Goal: Transaction & Acquisition: Download file/media

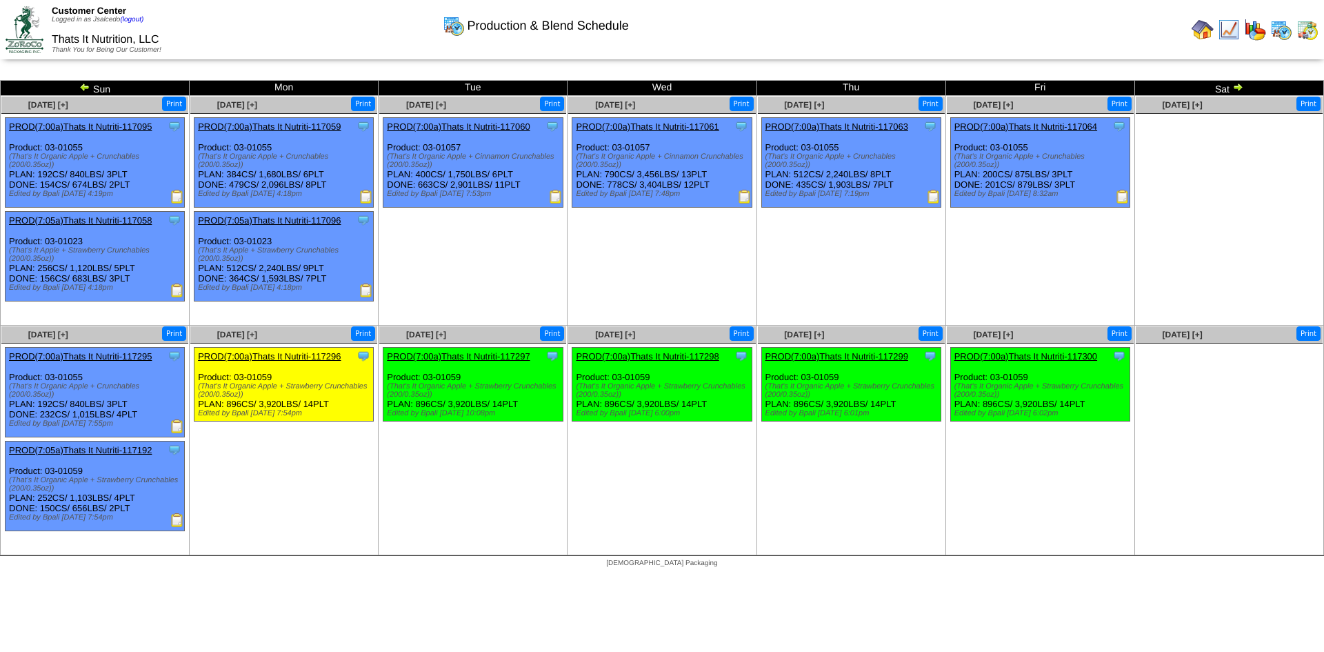
click at [23, 19] on img at bounding box center [25, 29] width 38 height 46
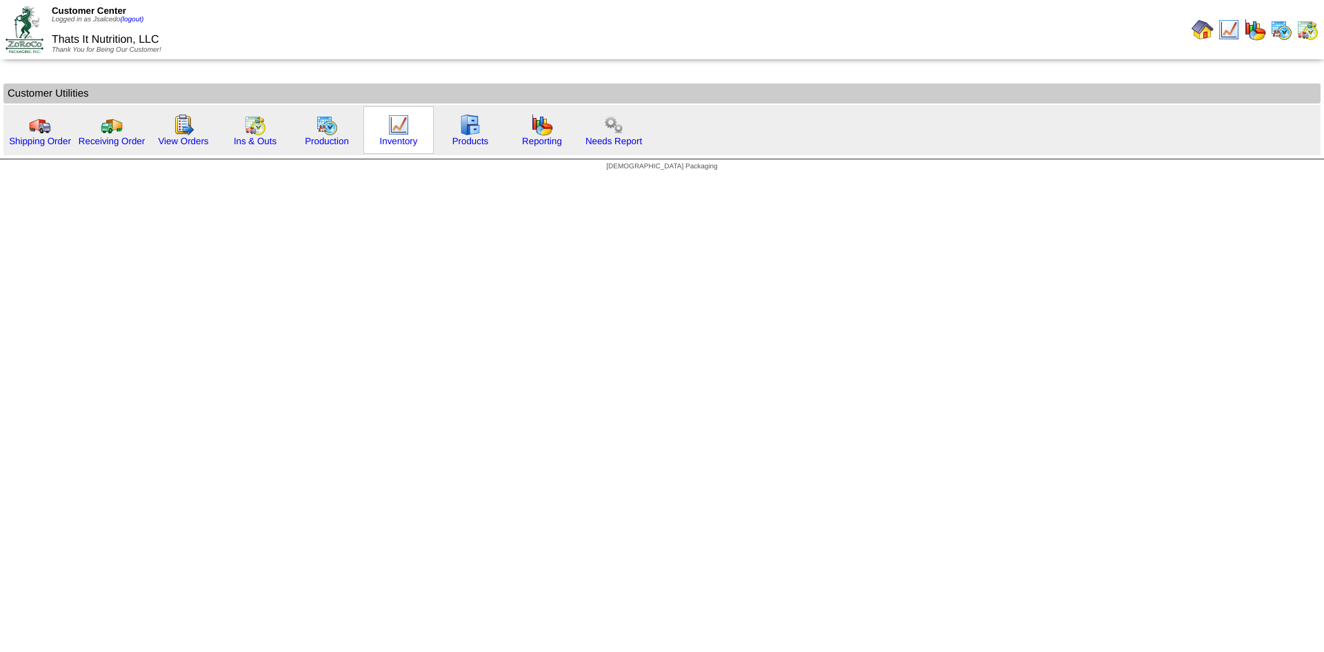
click at [399, 124] on img at bounding box center [399, 125] width 22 height 22
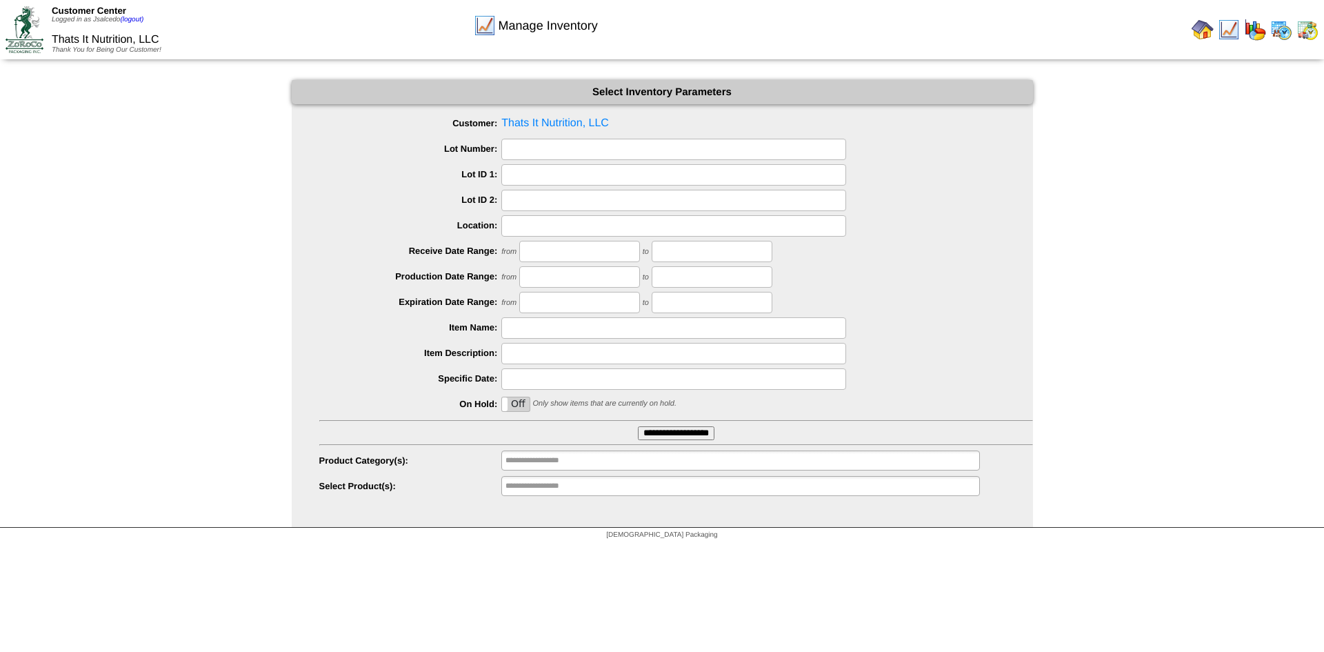
click at [10, 16] on img at bounding box center [25, 29] width 38 height 46
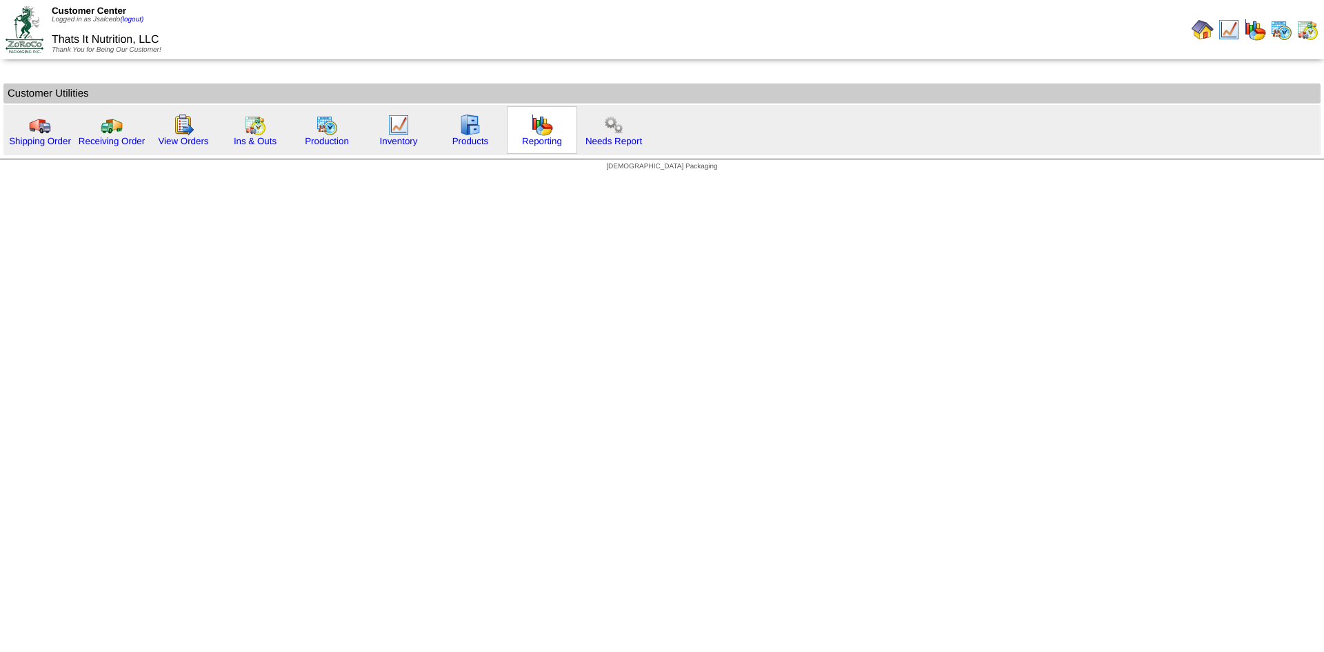
click at [540, 123] on img at bounding box center [542, 125] width 22 height 22
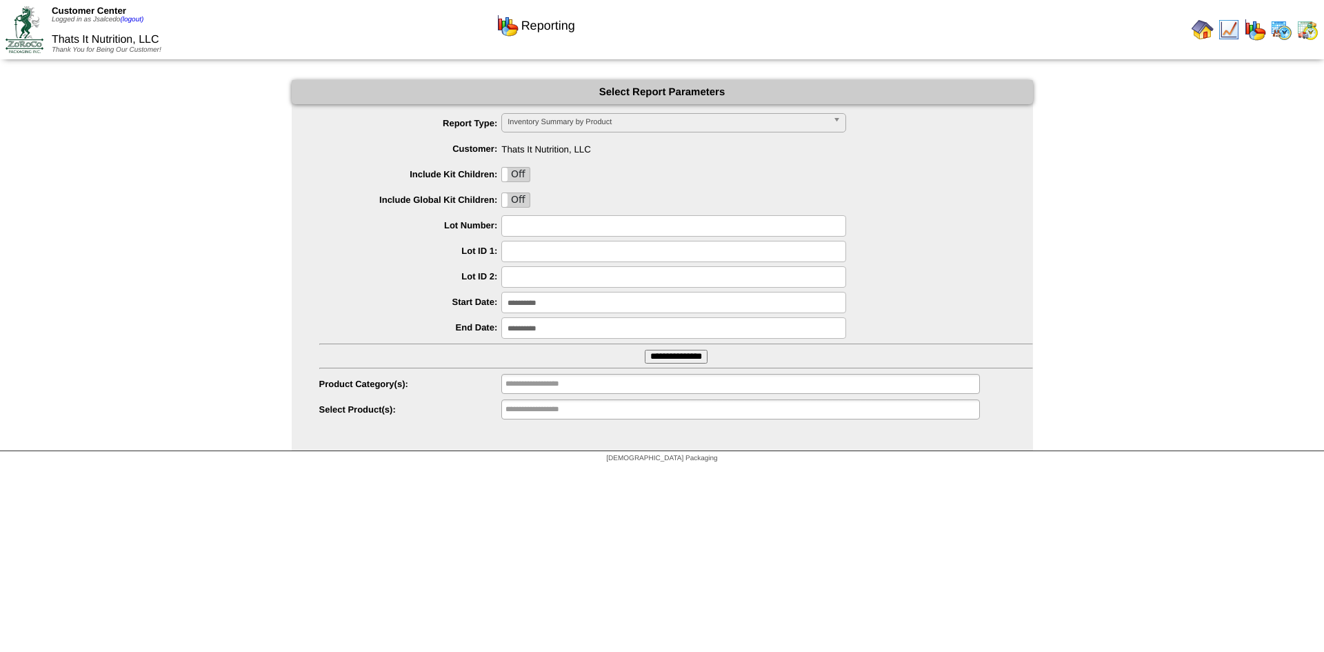
click at [1224, 30] on img at bounding box center [1229, 30] width 22 height 22
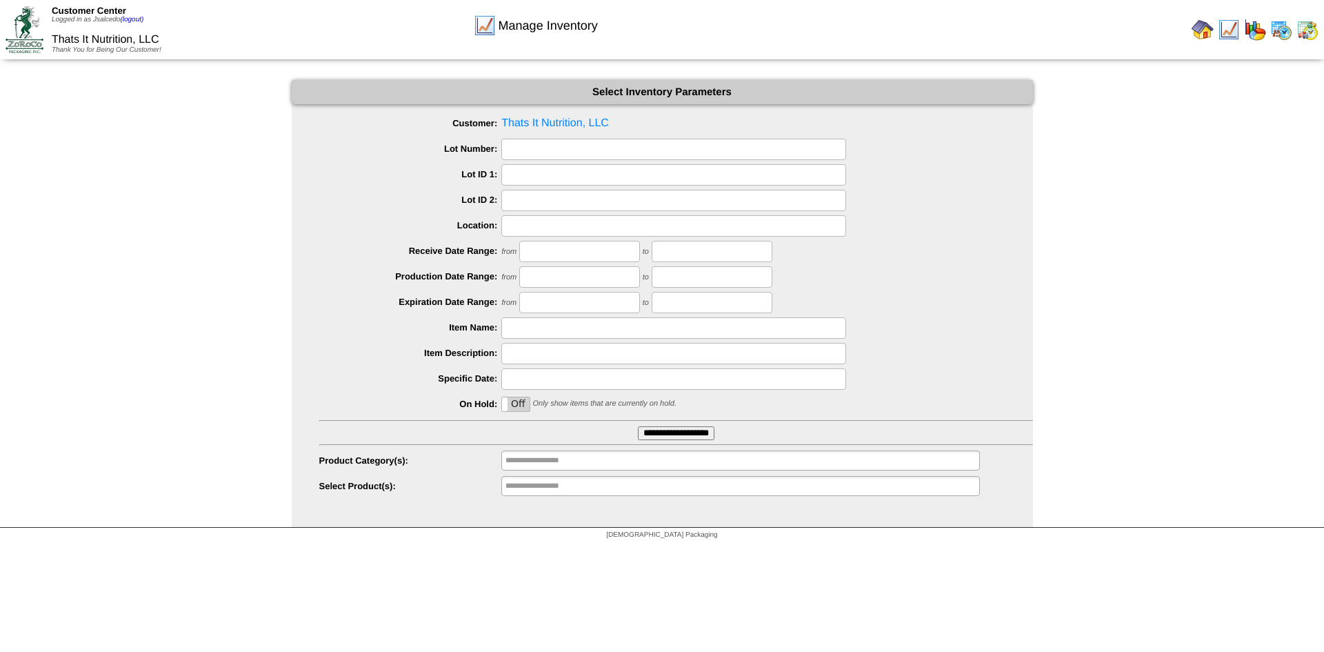
click at [681, 430] on input "**********" at bounding box center [676, 433] width 77 height 14
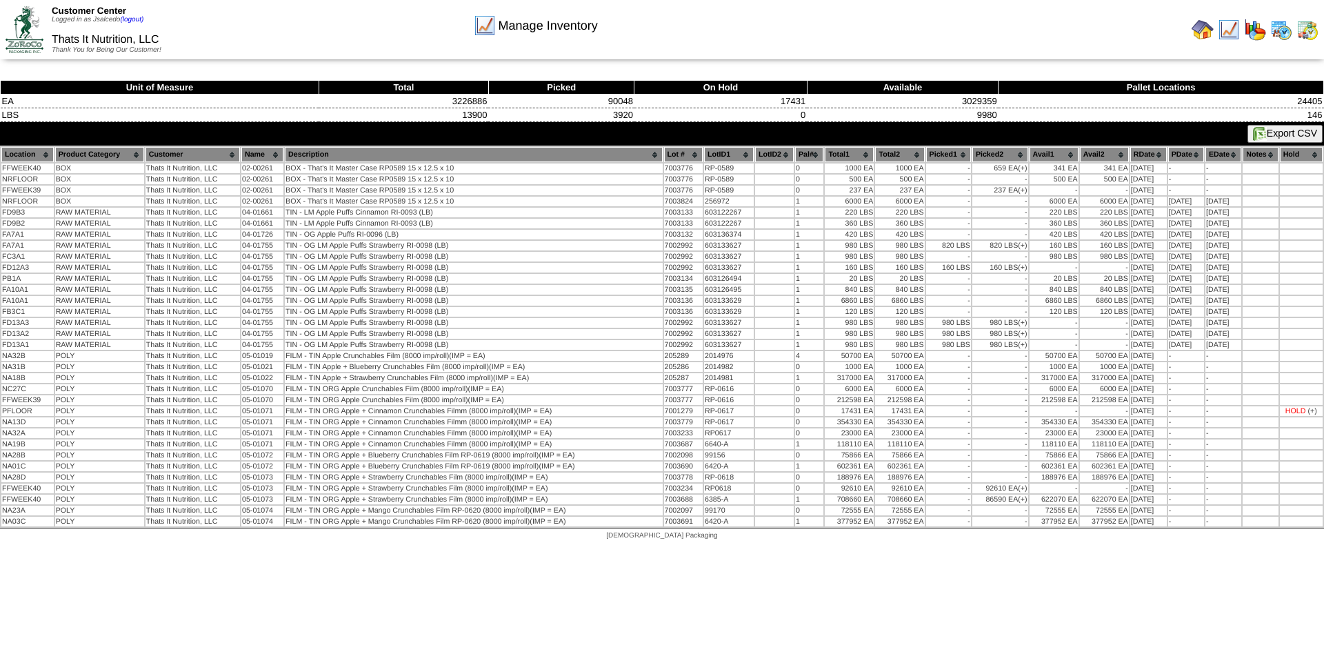
click at [1285, 131] on button "Export CSV" at bounding box center [1284, 134] width 75 height 18
click at [19, 28] on img at bounding box center [25, 29] width 38 height 46
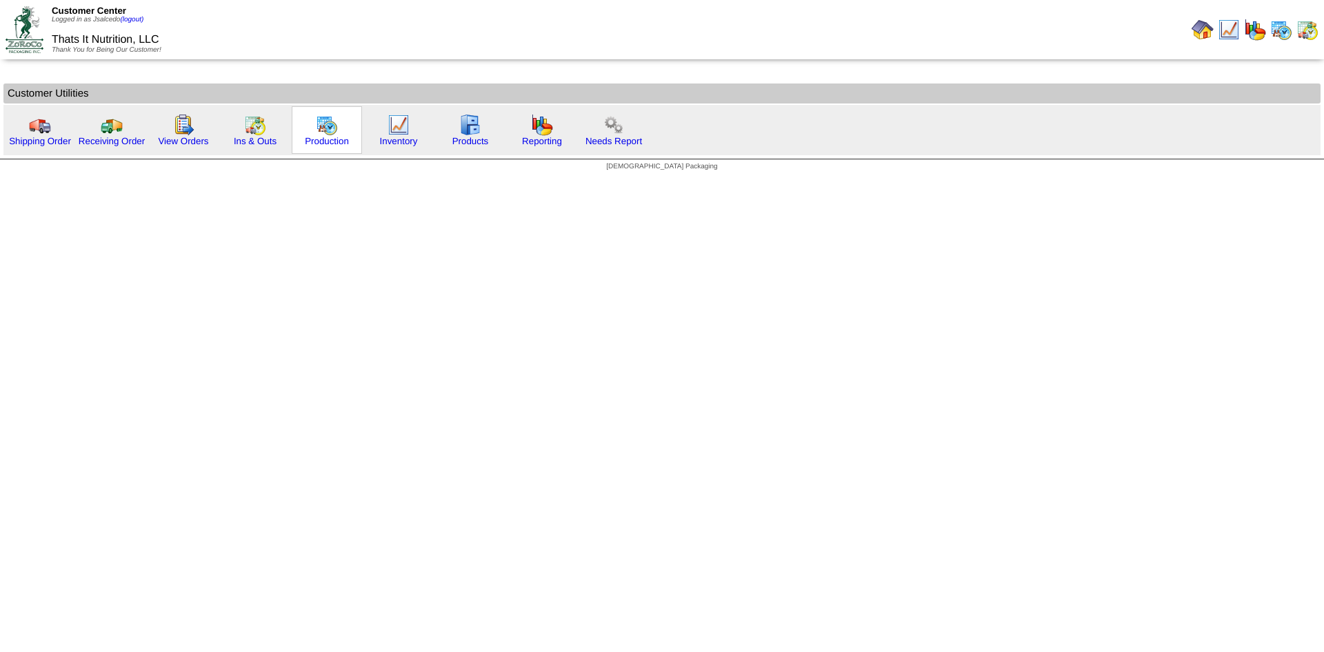
click at [327, 126] on img at bounding box center [327, 125] width 22 height 22
